Goal: Transaction & Acquisition: Purchase product/service

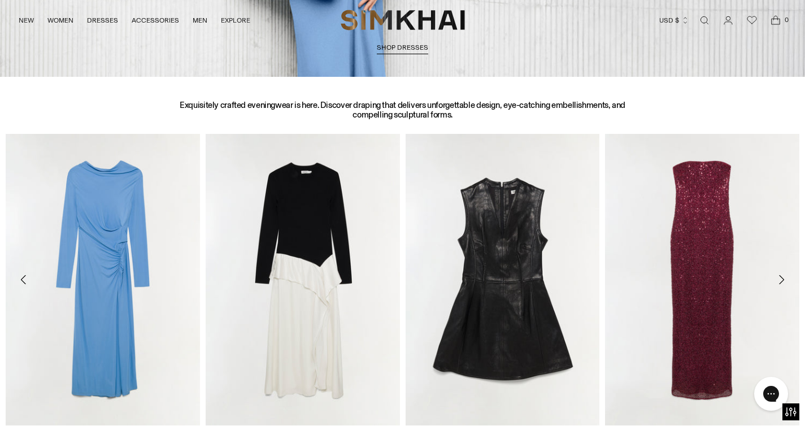
scroll to position [411, 0]
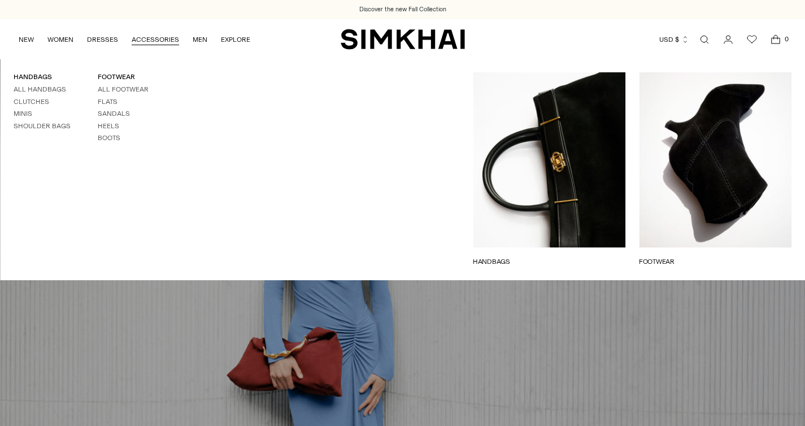
click at [164, 39] on link "ACCESSORIES" at bounding box center [155, 39] width 47 height 25
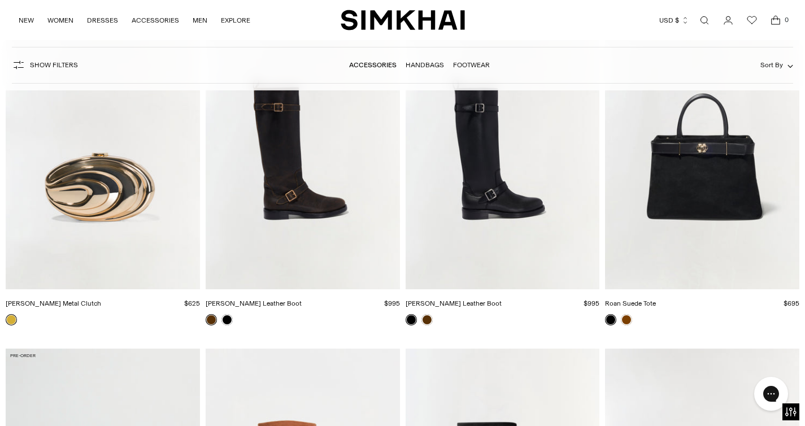
scroll to position [1920, 0]
